Goal: Task Accomplishment & Management: Use online tool/utility

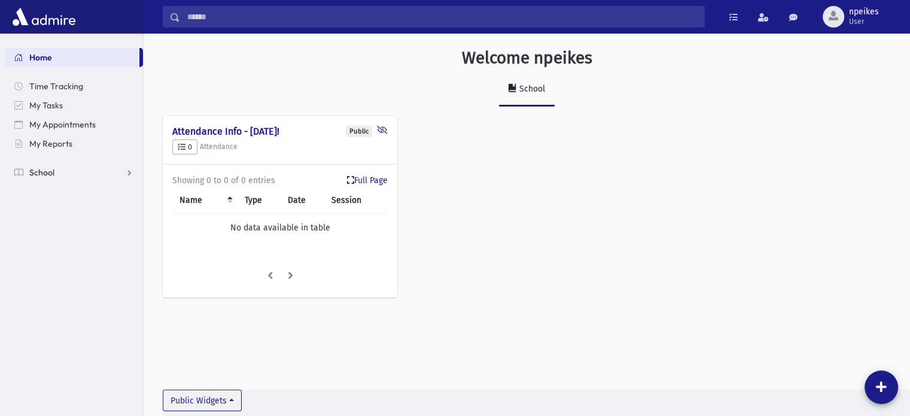
click at [124, 174] on link "School" at bounding box center [74, 172] width 138 height 19
click at [57, 208] on span "Attendance" at bounding box center [58, 210] width 44 height 11
click at [55, 230] on span "Entry" at bounding box center [55, 229] width 20 height 11
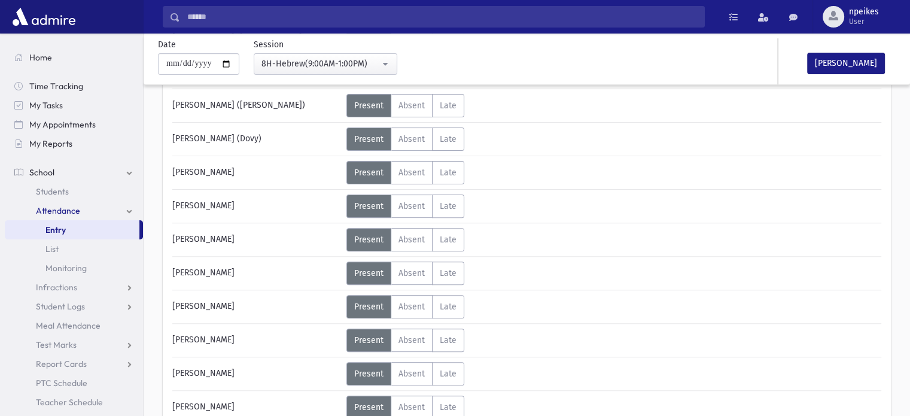
scroll to position [419, 0]
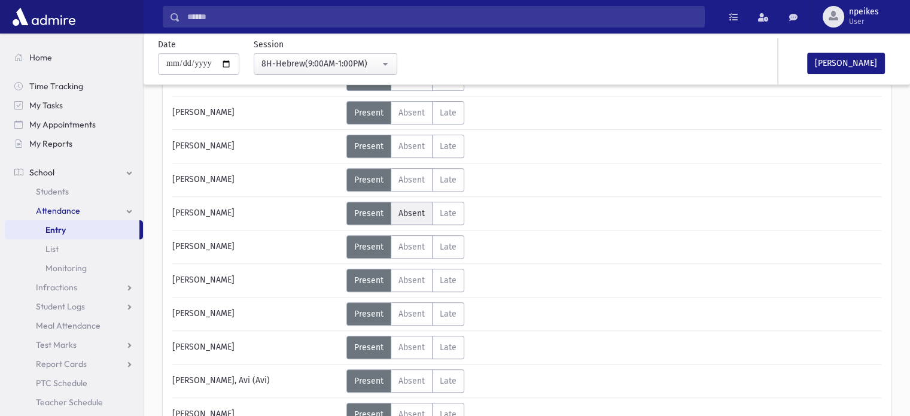
click at [423, 212] on span "Absent" at bounding box center [412, 213] width 26 height 10
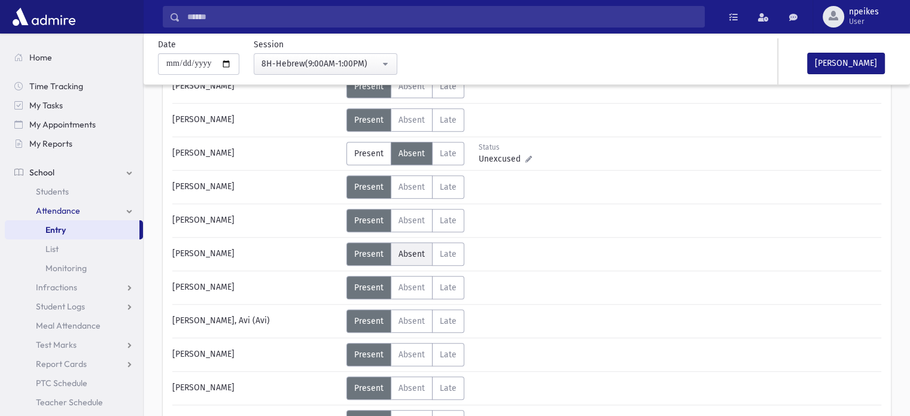
click at [416, 244] on label "Absent Absent" at bounding box center [412, 253] width 42 height 23
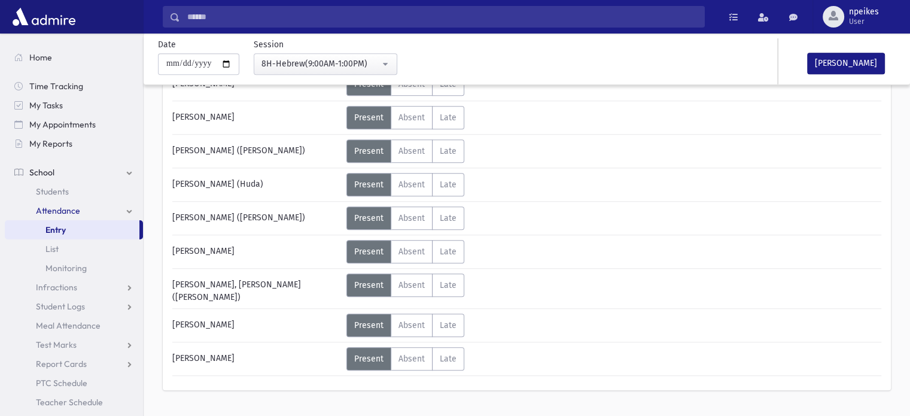
scroll to position [766, 0]
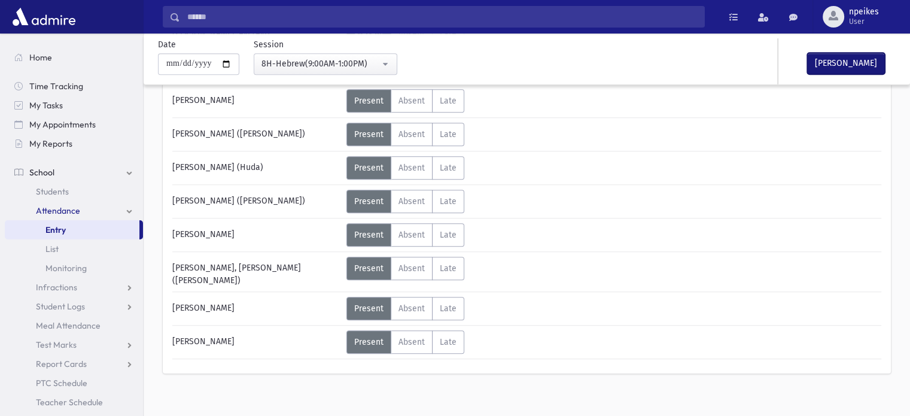
click at [823, 65] on button "[PERSON_NAME]" at bounding box center [846, 64] width 78 height 22
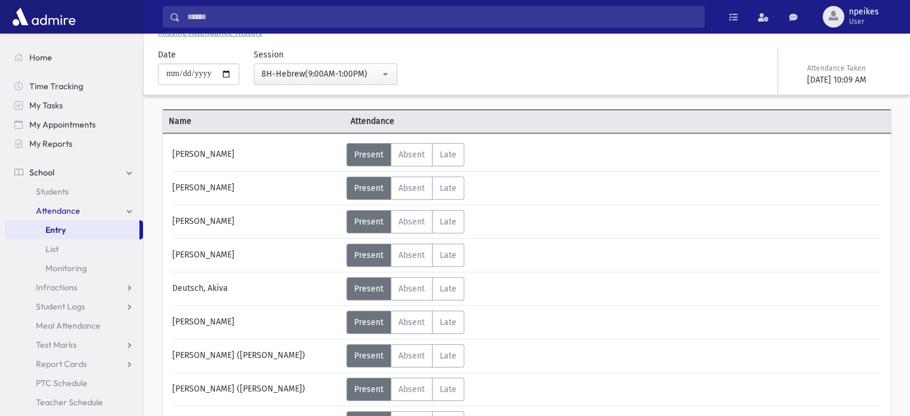
scroll to position [0, 0]
